Goal: Information Seeking & Learning: Learn about a topic

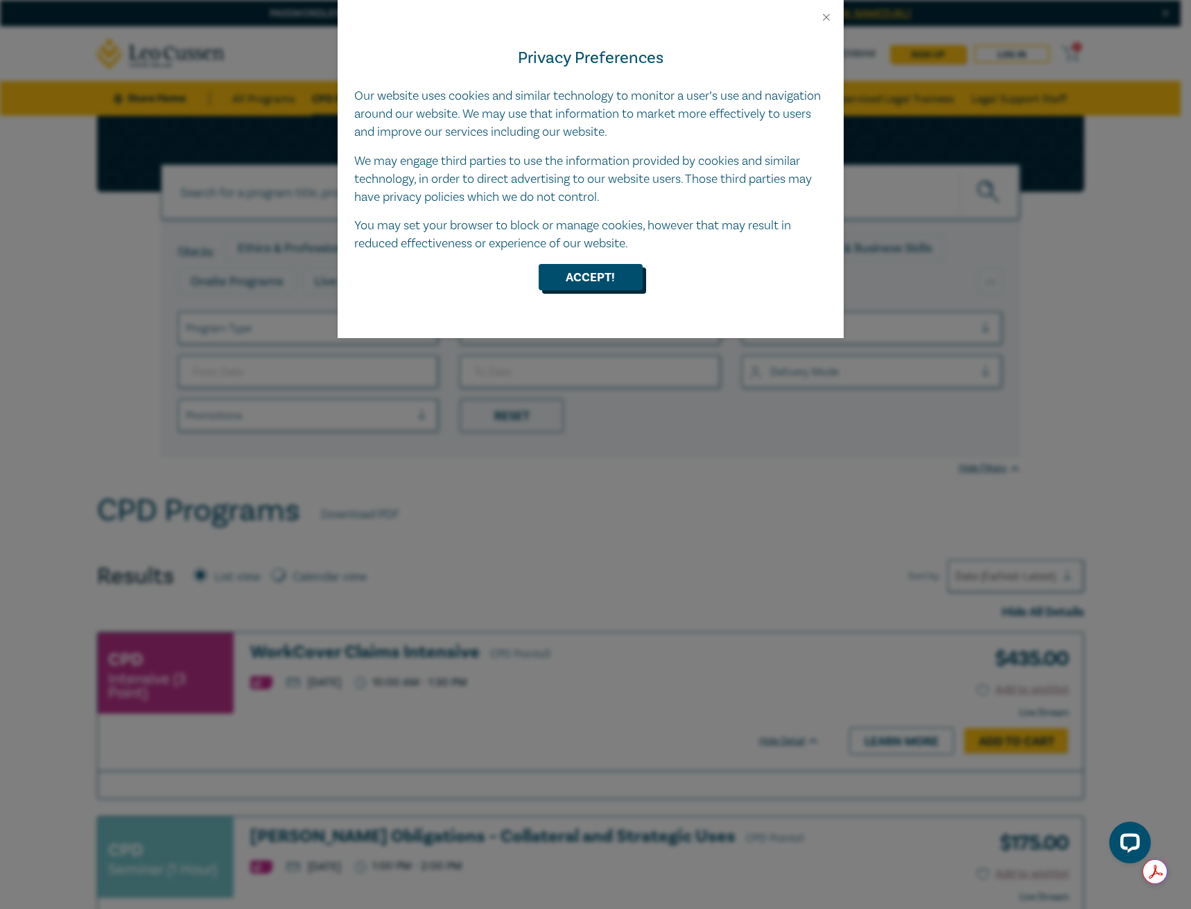
click at [627, 270] on button "Accept!" at bounding box center [590, 277] width 104 height 26
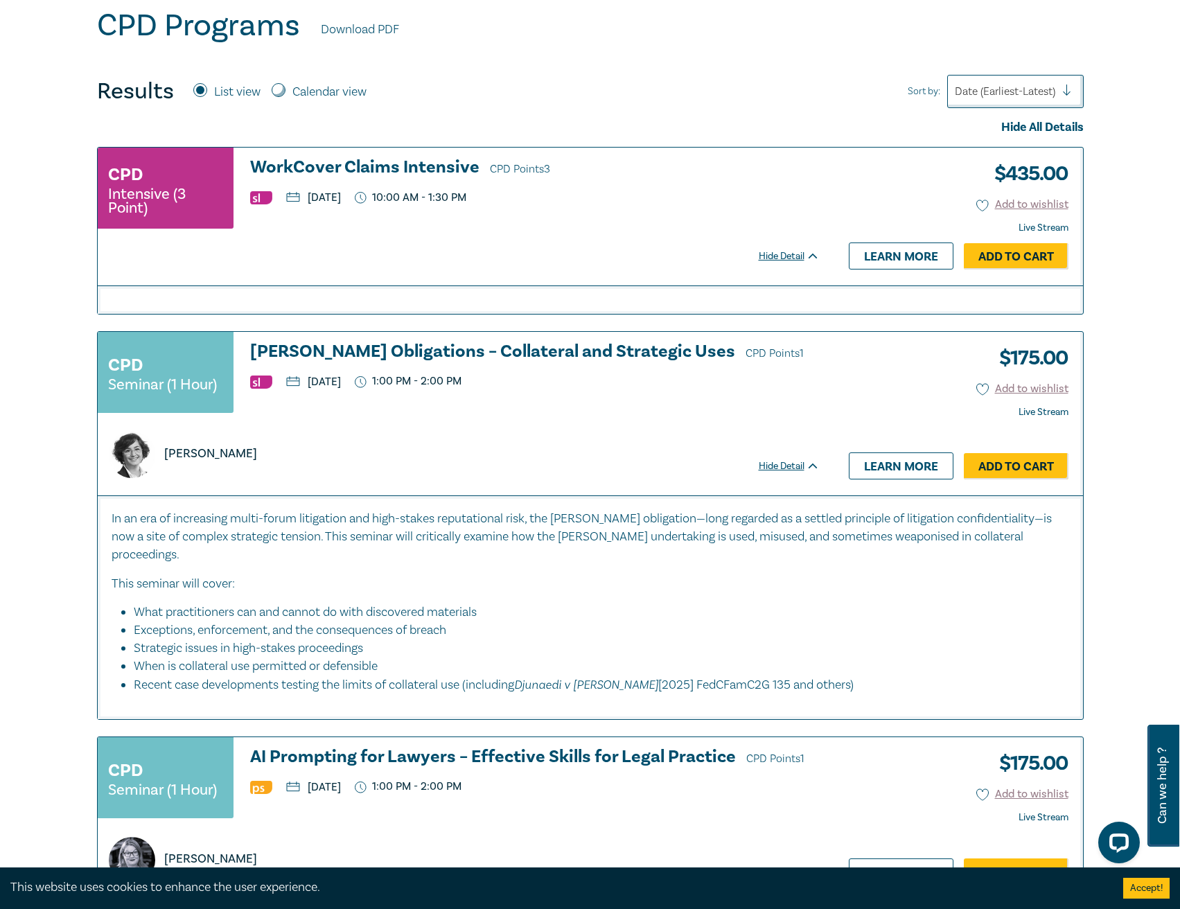
scroll to position [554, 0]
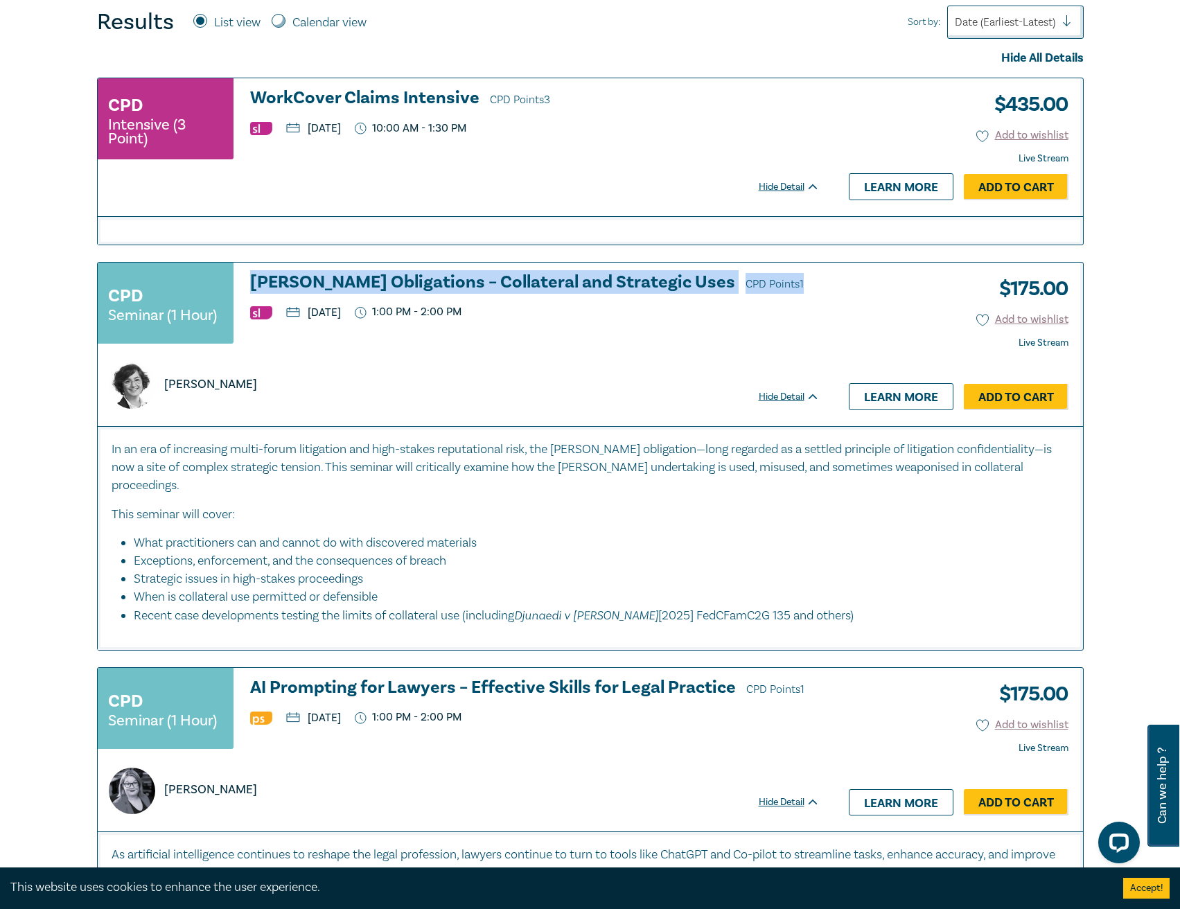
drag, startPoint x: 239, startPoint y: 277, endPoint x: 736, endPoint y: 285, distance: 496.9
click at [736, 285] on div "CPD Seminar (1 Hour) [PERSON_NAME] Obligations – Collateral and Strategic Uses …" at bounding box center [459, 309] width 722 height 73
copy h3 "[PERSON_NAME] Obligations – Collateral and Strategic Uses CPD Points 1"
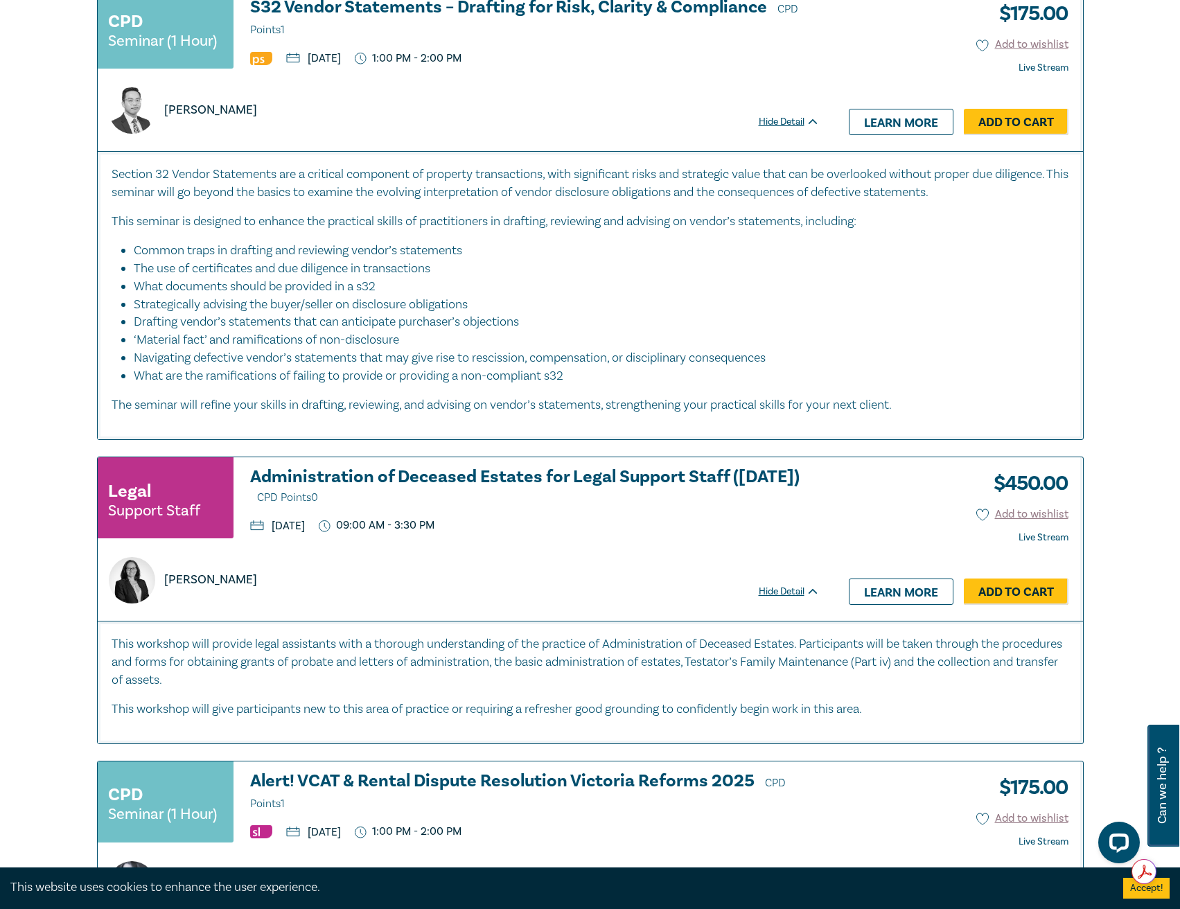
scroll to position [2703, 0]
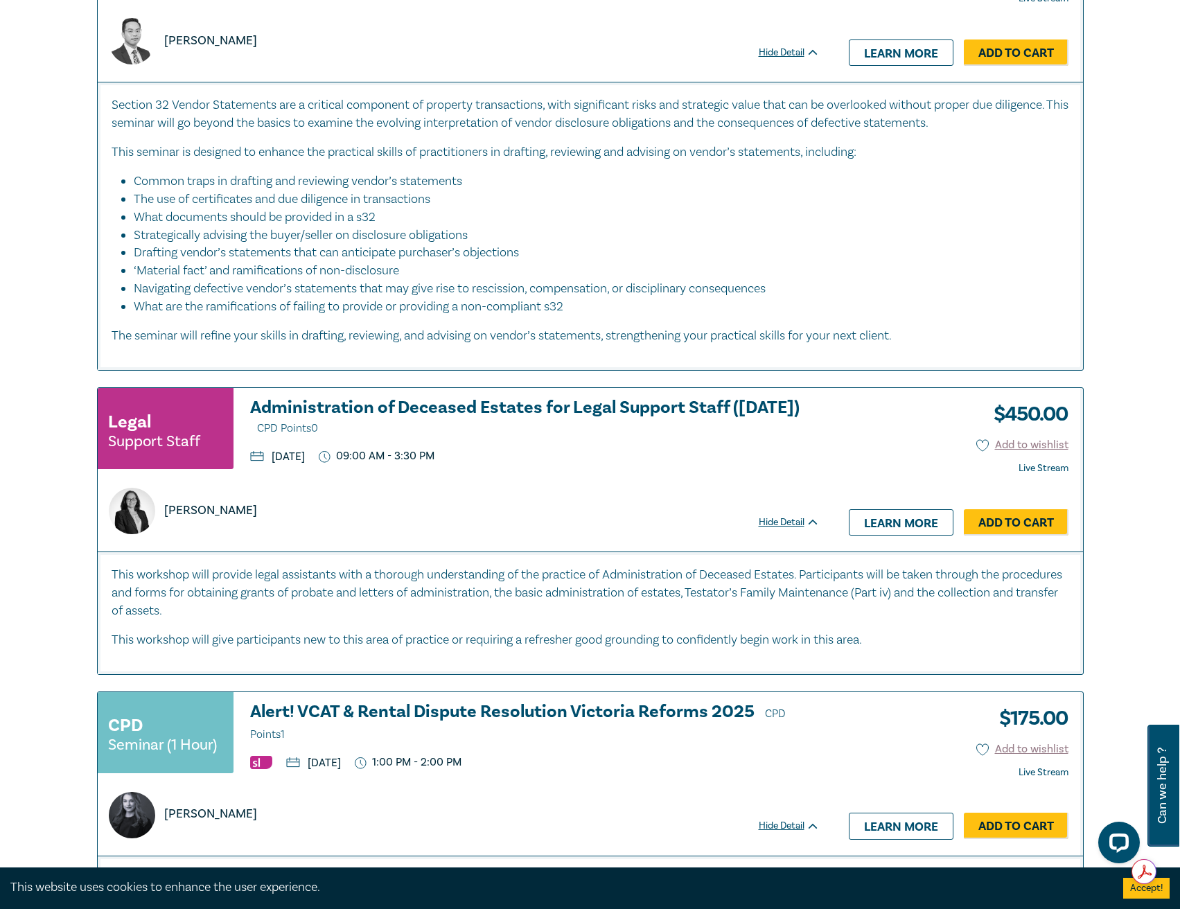
click at [247, 594] on p "This workshop will provide legal assistants with a thorough understanding of th…" at bounding box center [591, 593] width 958 height 54
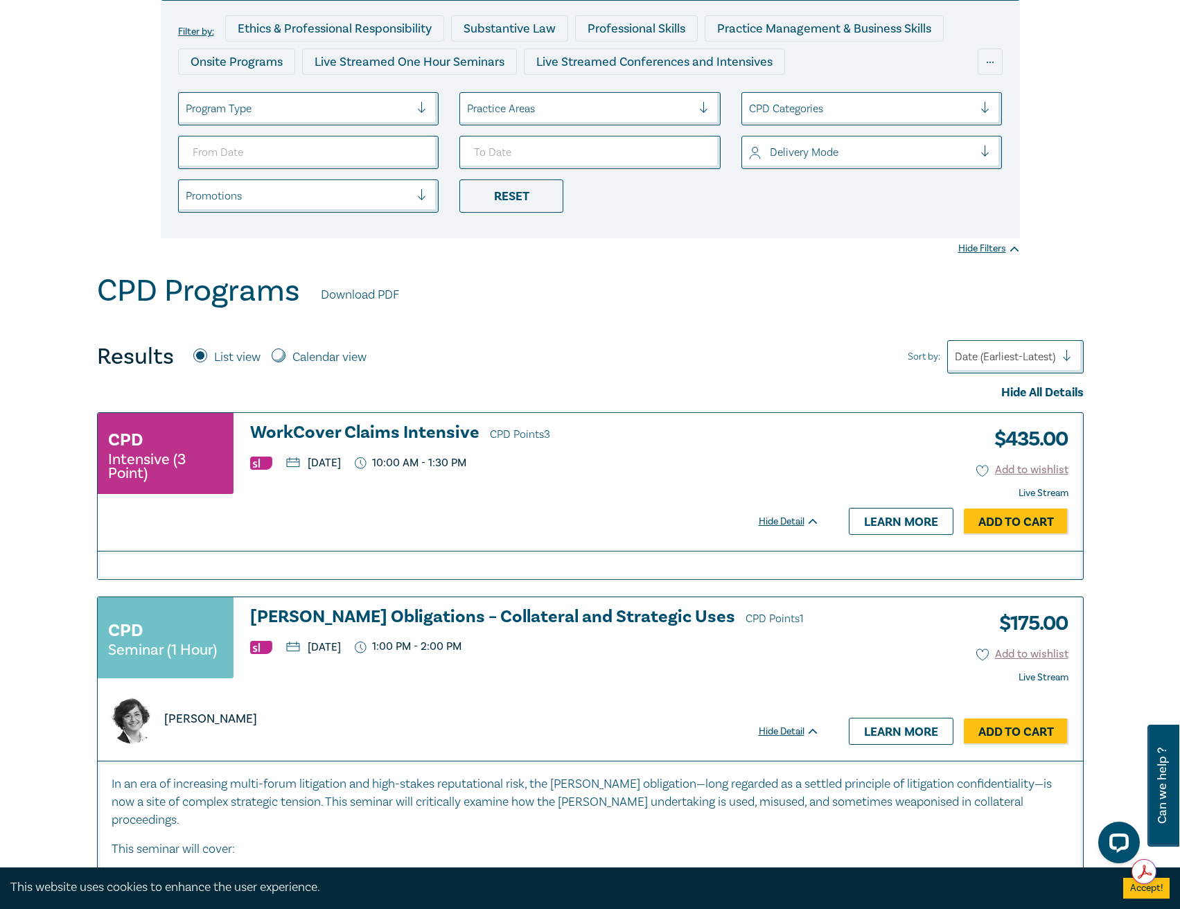
scroll to position [0, 0]
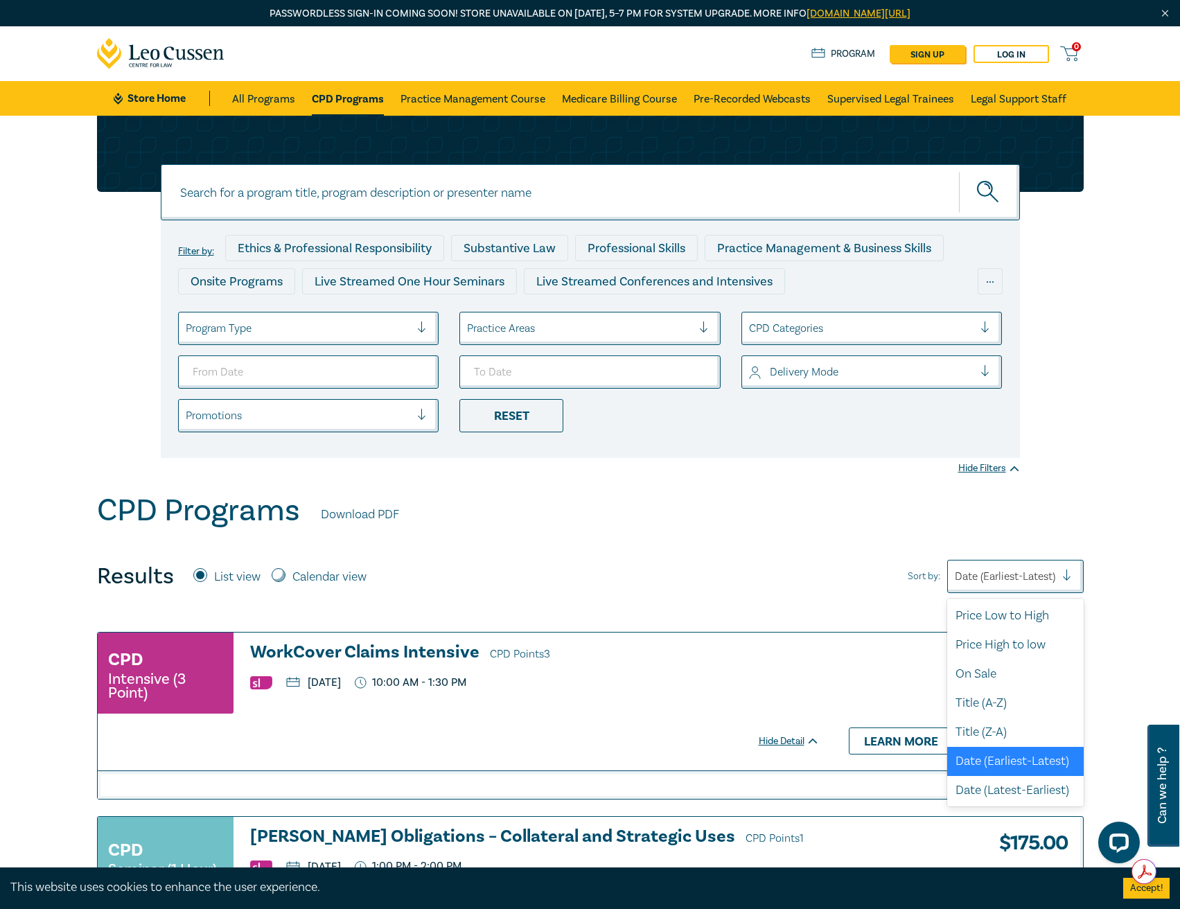
click at [1066, 574] on div at bounding box center [1072, 577] width 21 height 14
click at [1028, 608] on div "Price Low to High" at bounding box center [1015, 615] width 137 height 29
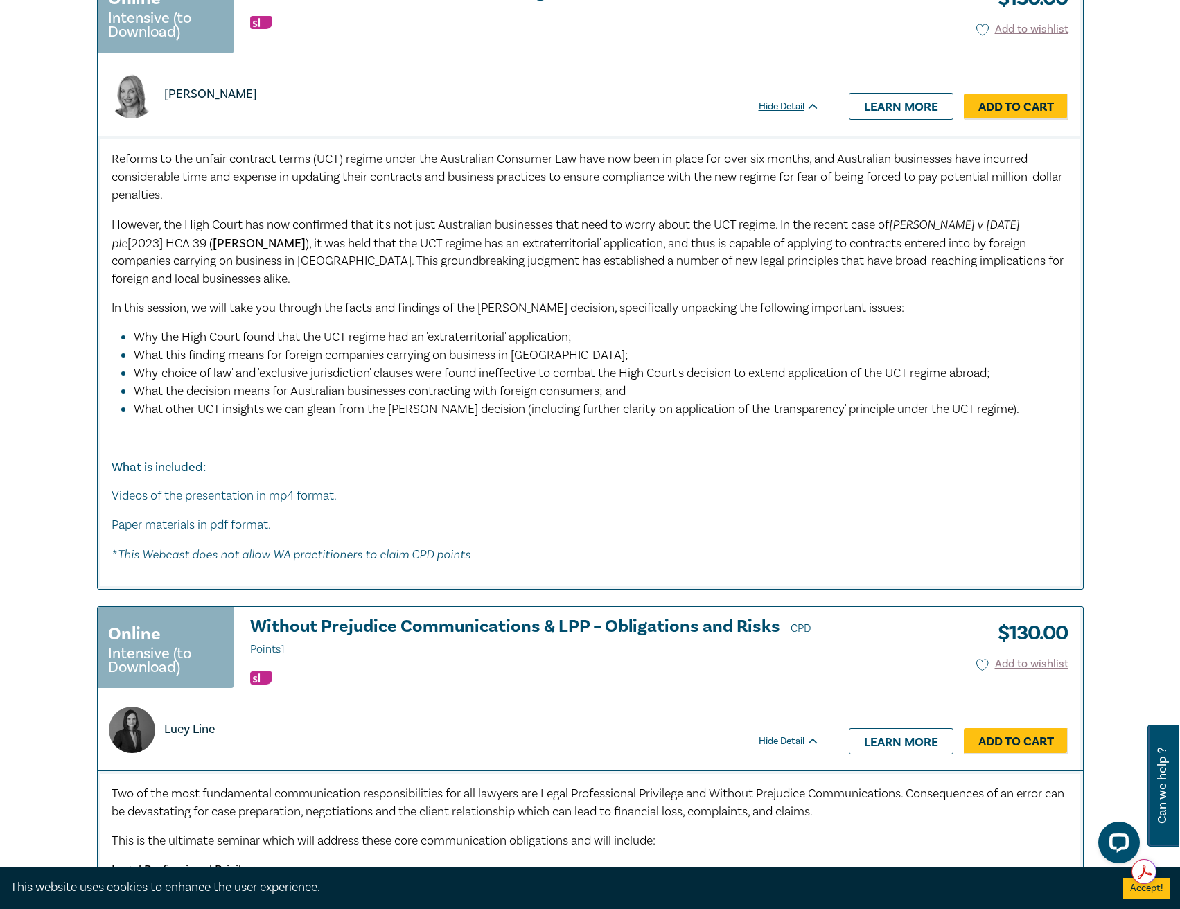
scroll to position [3534, 0]
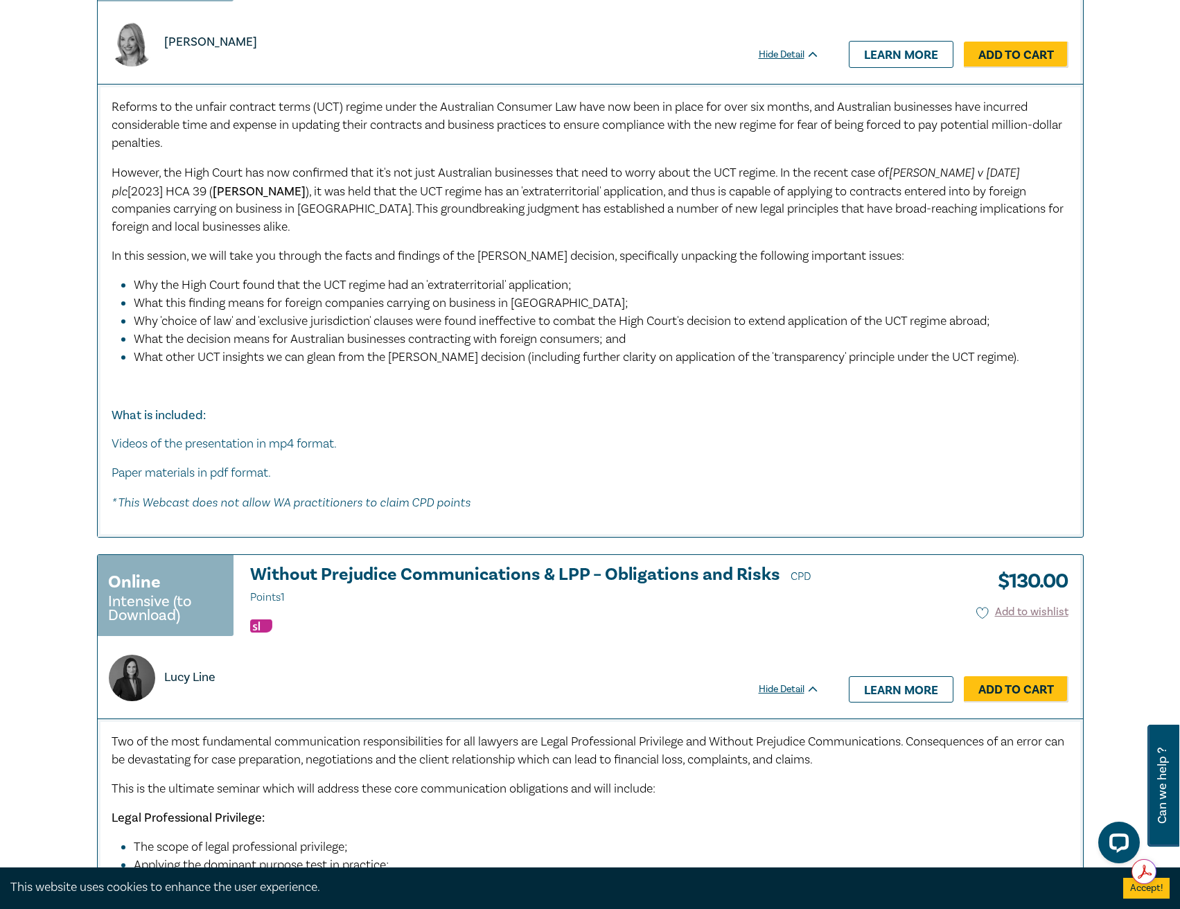
click at [712, 464] on div "Reforms to the unfair contract terms (UCT) regime under the Australian Consumer…" at bounding box center [591, 305] width 958 height 414
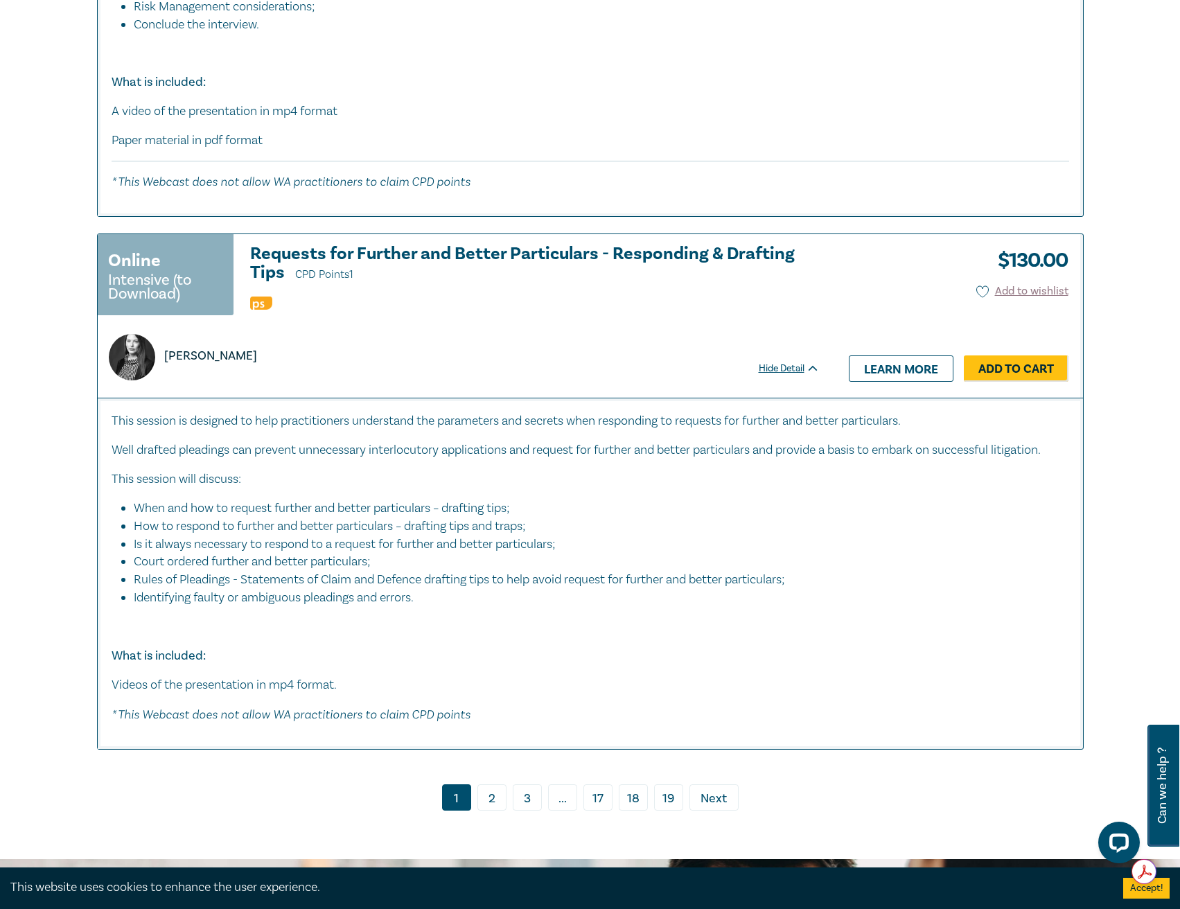
scroll to position [8454, 0]
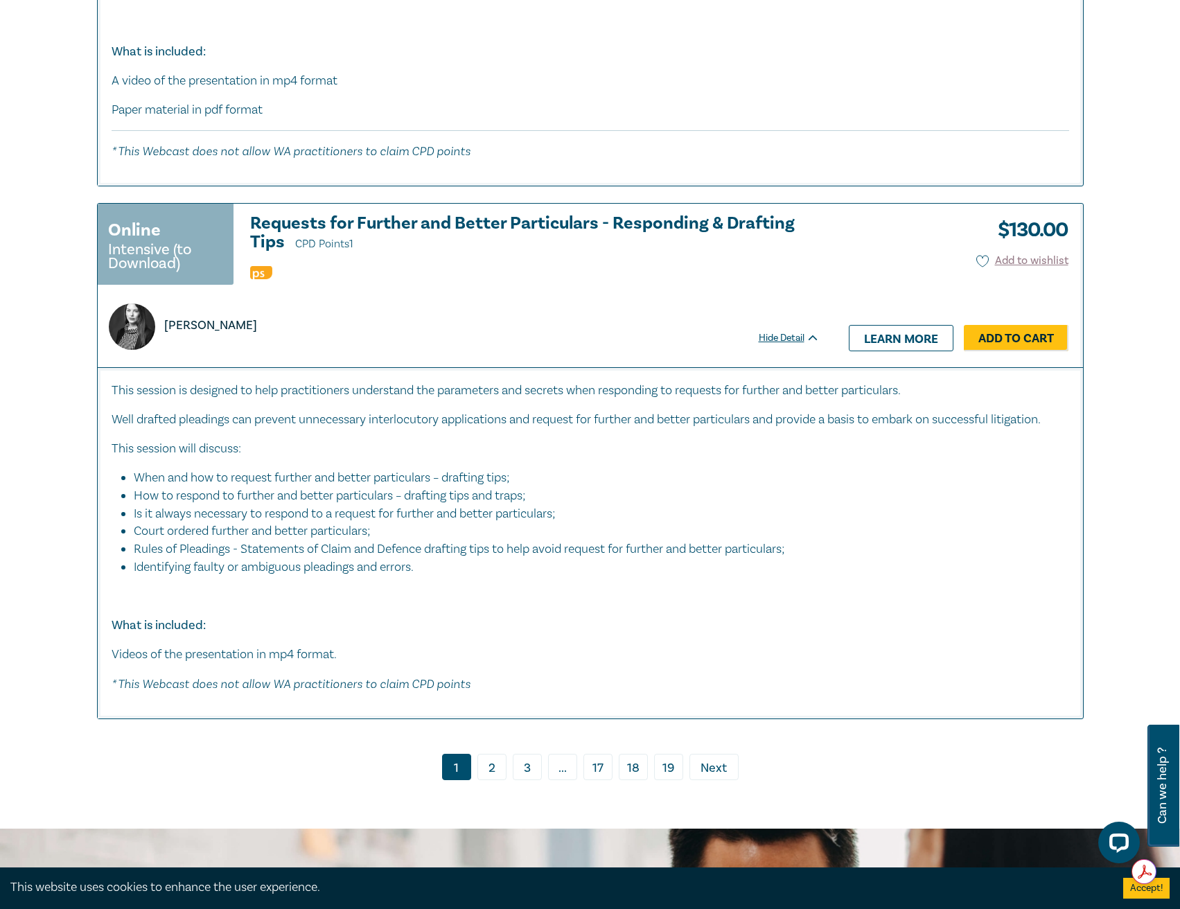
click at [486, 767] on link "2" at bounding box center [491, 767] width 29 height 26
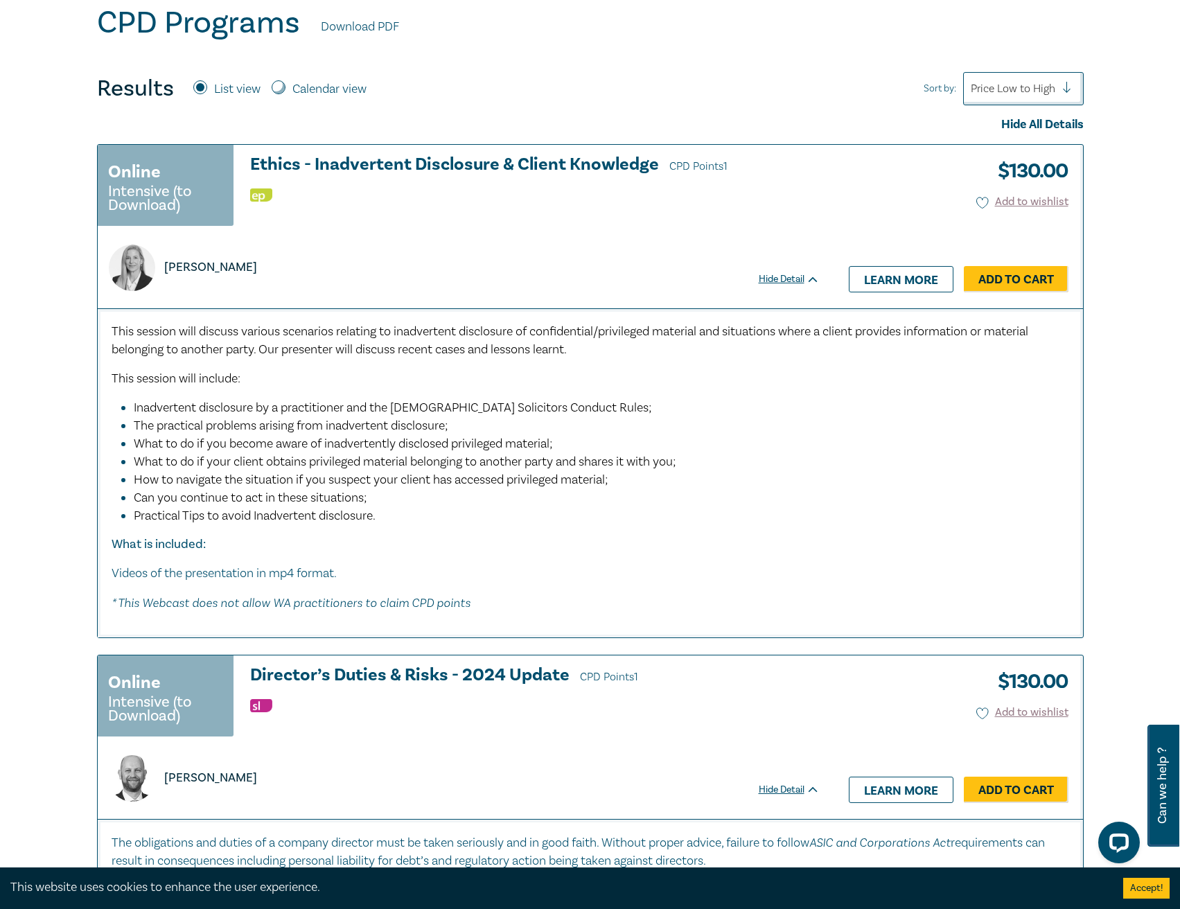
scroll to position [554, 0]
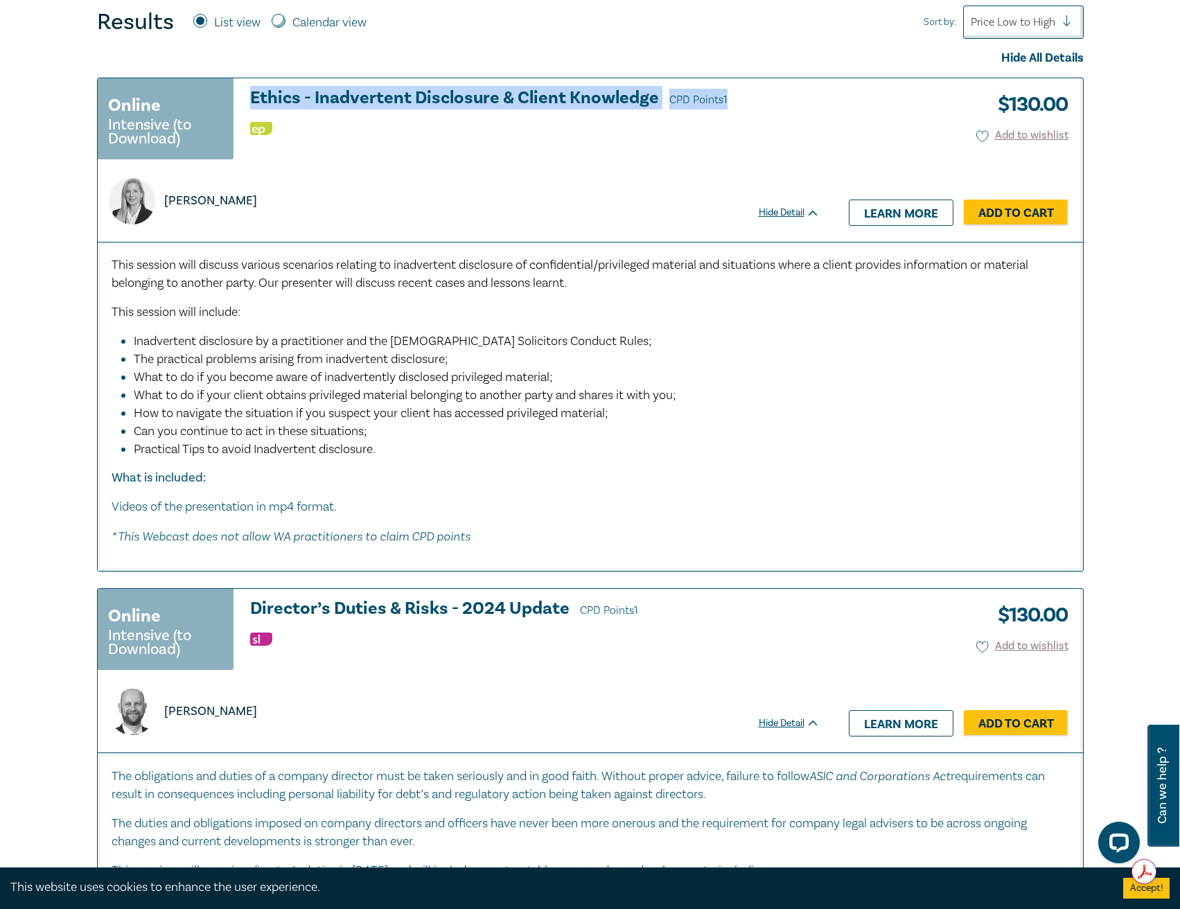
drag, startPoint x: 234, startPoint y: 91, endPoint x: 741, endPoint y: 96, distance: 506.6
click at [741, 96] on div "Online Intensive (to Download) Ethics - Inadvertent Disclosure & Client Knowled…" at bounding box center [459, 125] width 722 height 73
copy h3 "Ethics - Inadvertent Disclosure & Client Knowledge CPD Points 1"
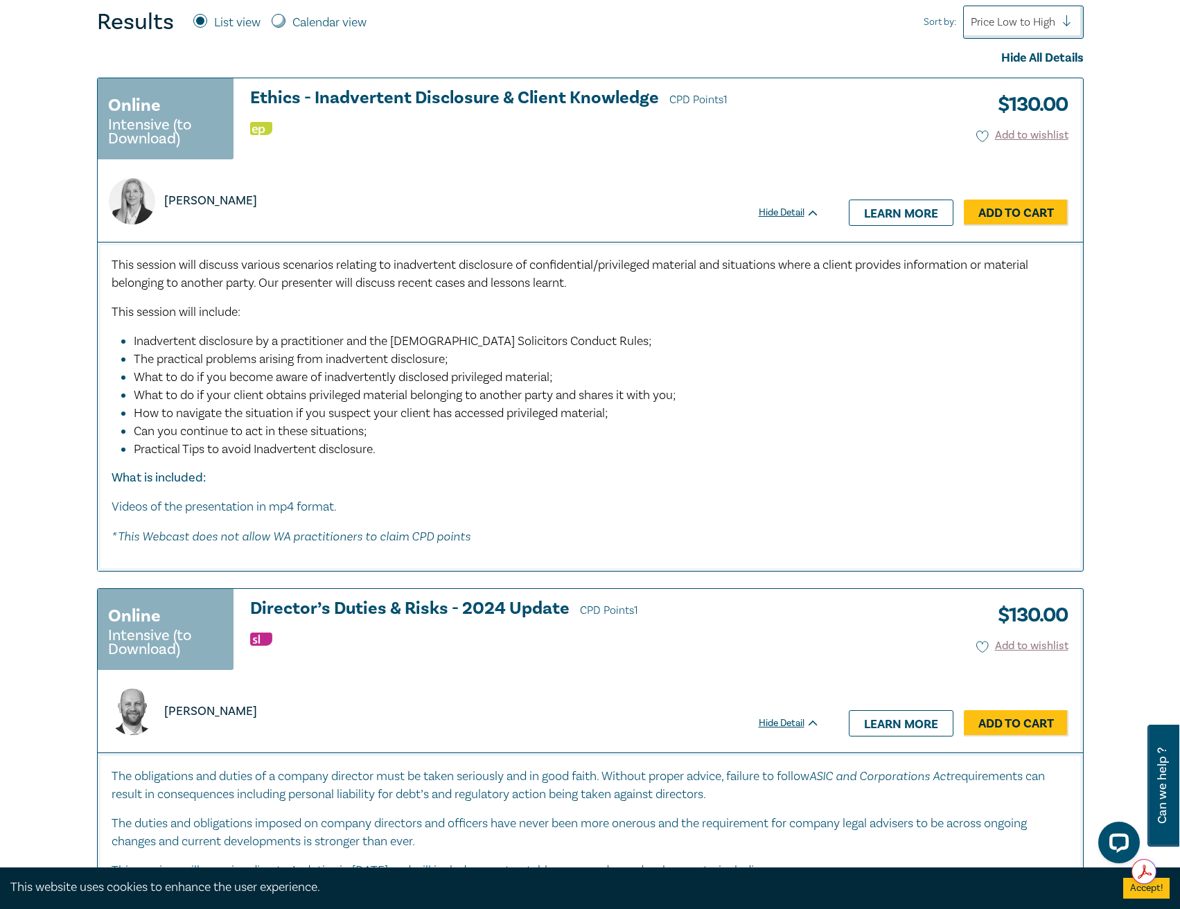
click at [575, 416] on span "How to navigate the situation if you suspect your client has accessed privilege…" at bounding box center [371, 413] width 475 height 16
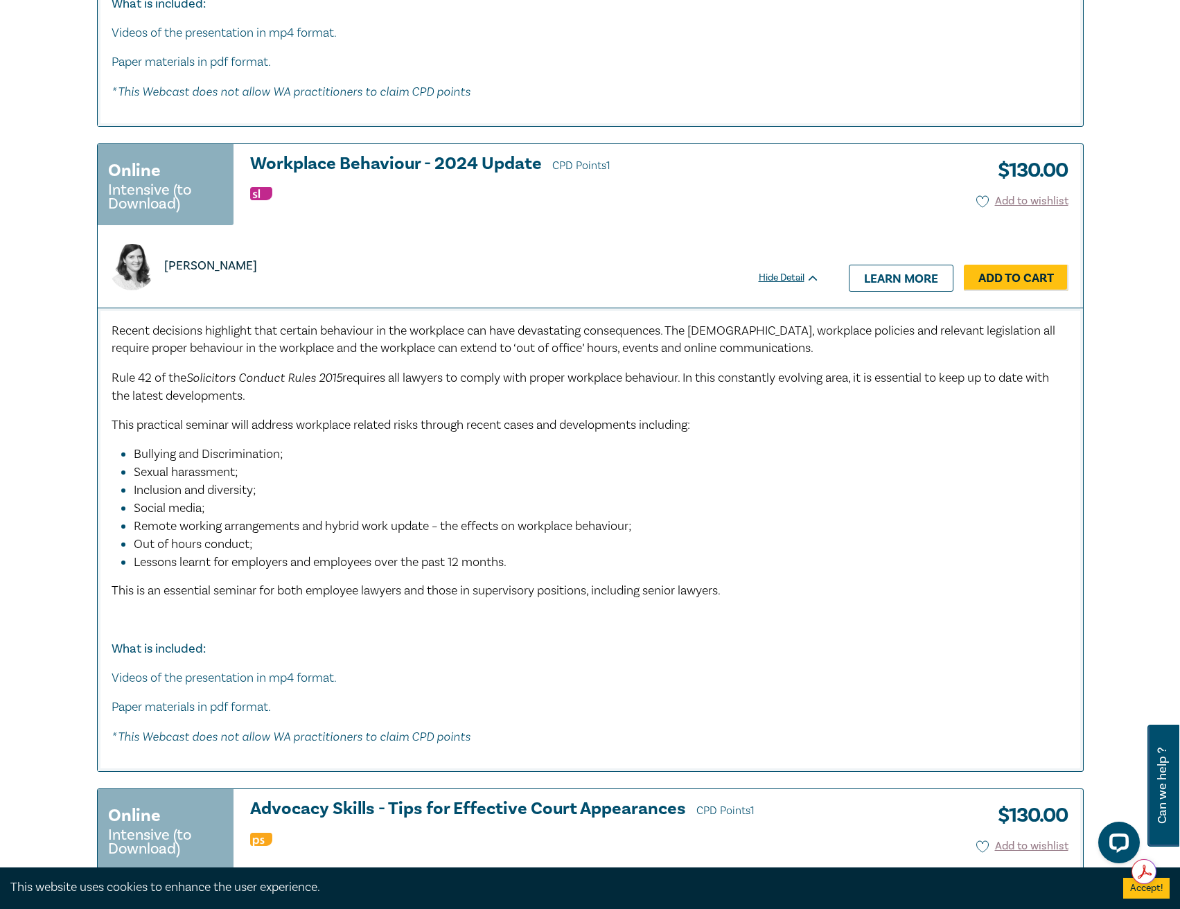
scroll to position [3811, 0]
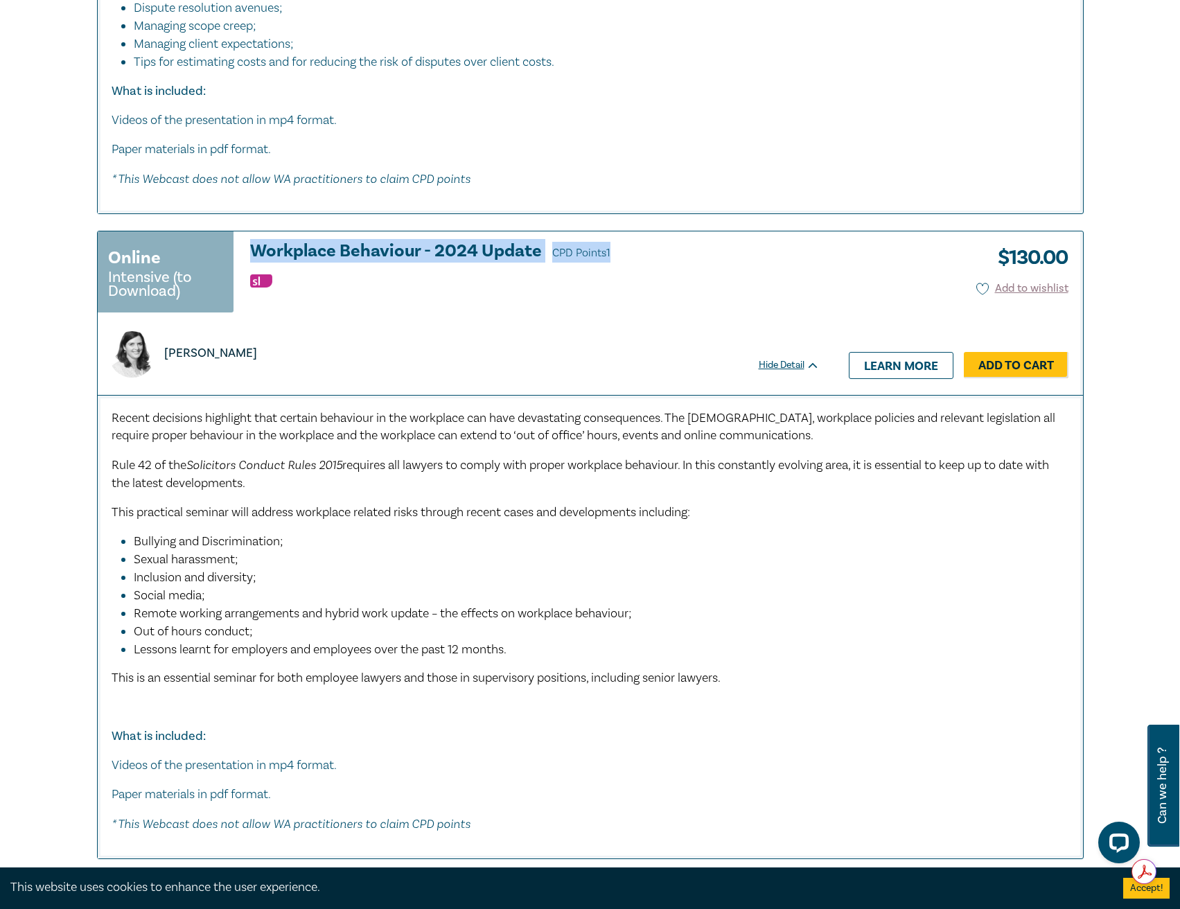
drag, startPoint x: 243, startPoint y: 244, endPoint x: 612, endPoint y: 245, distance: 368.7
click at [612, 245] on div "Online Intensive (to Download) Workplace Behaviour - 2024 Update CPD Points 1 […" at bounding box center [459, 278] width 722 height 73
copy h3 "Workplace Behaviour - 2024 Update CPD Points 1"
click at [377, 548] on li "Bullying and Discrimination;" at bounding box center [595, 542] width 922 height 18
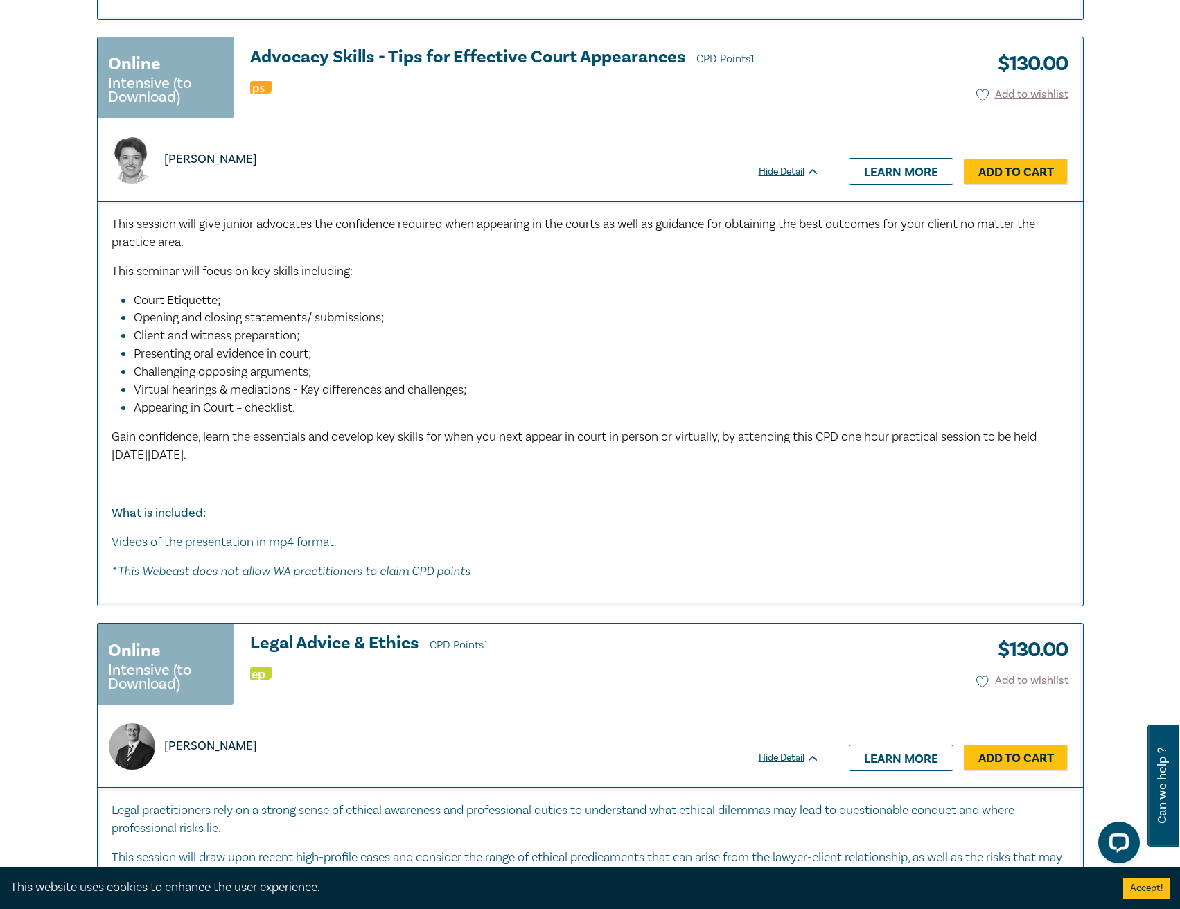
scroll to position [4366, 0]
